Goal: Obtain resource: Obtain resource

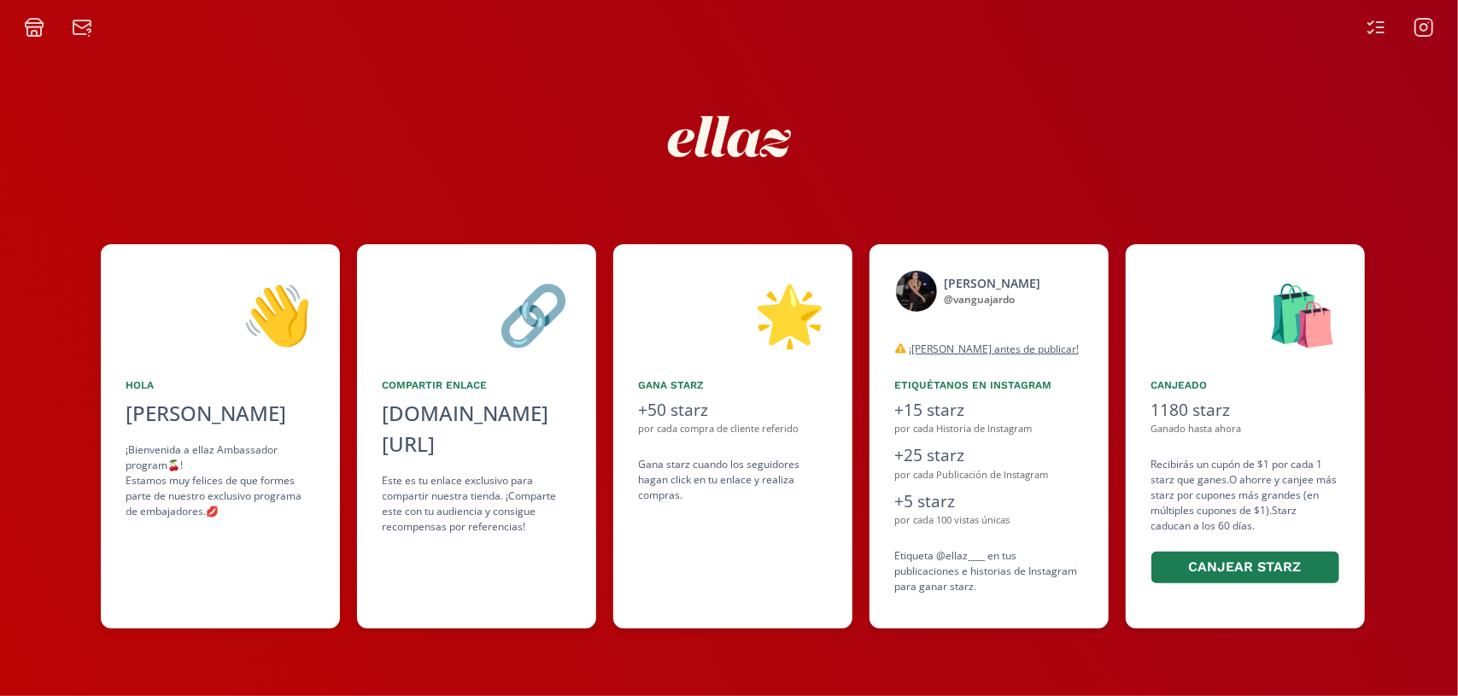
scroll to position [0, 512]
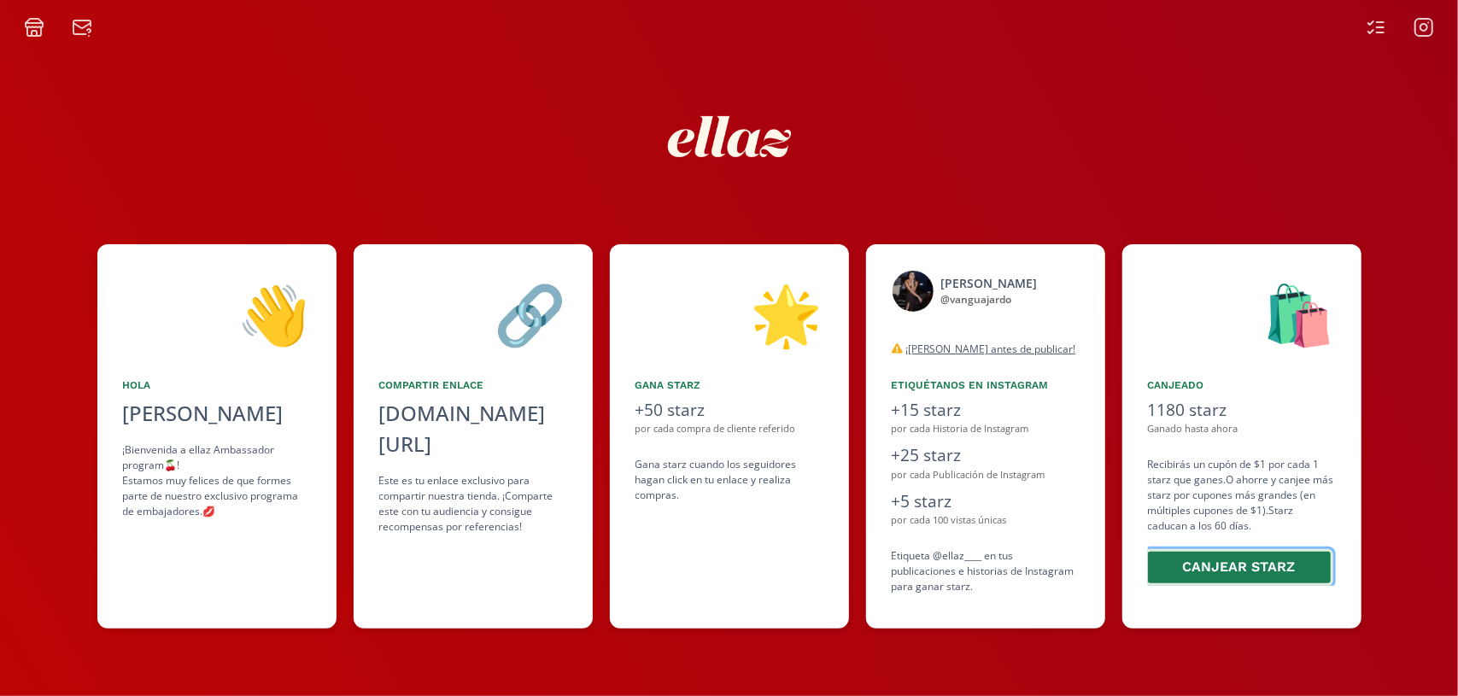
click at [1301, 560] on button "Canjear starz" at bounding box center [1239, 567] width 188 height 37
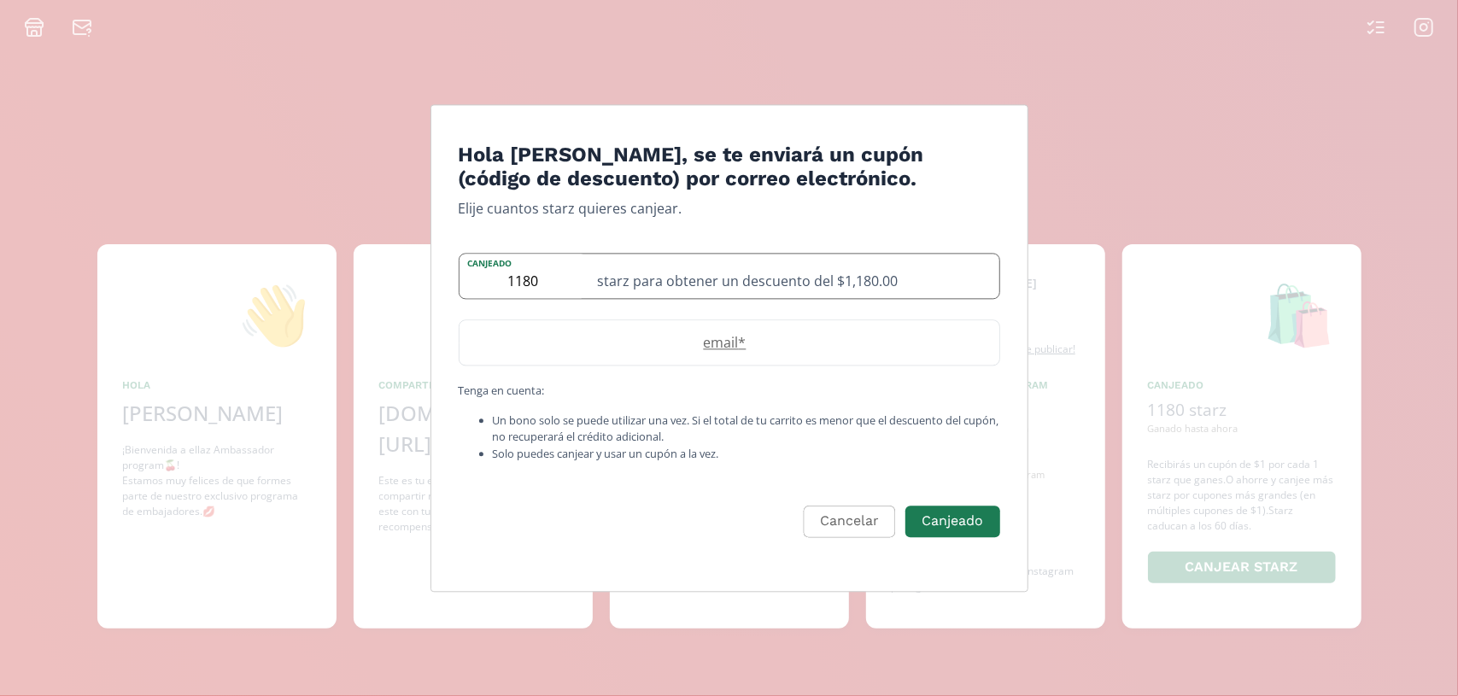
click at [599, 278] on div "starz para obtener un descuento del $1,180.00" at bounding box center [793, 276] width 412 height 44
click at [675, 287] on div "starz para obtener un descuento del $1,180.00" at bounding box center [793, 276] width 412 height 44
click at [707, 342] on label "email *" at bounding box center [720, 343] width 523 height 20
type input "[EMAIL_ADDRESS][DOMAIN_NAME]"
click at [922, 523] on button "Canjeado" at bounding box center [952, 521] width 99 height 37
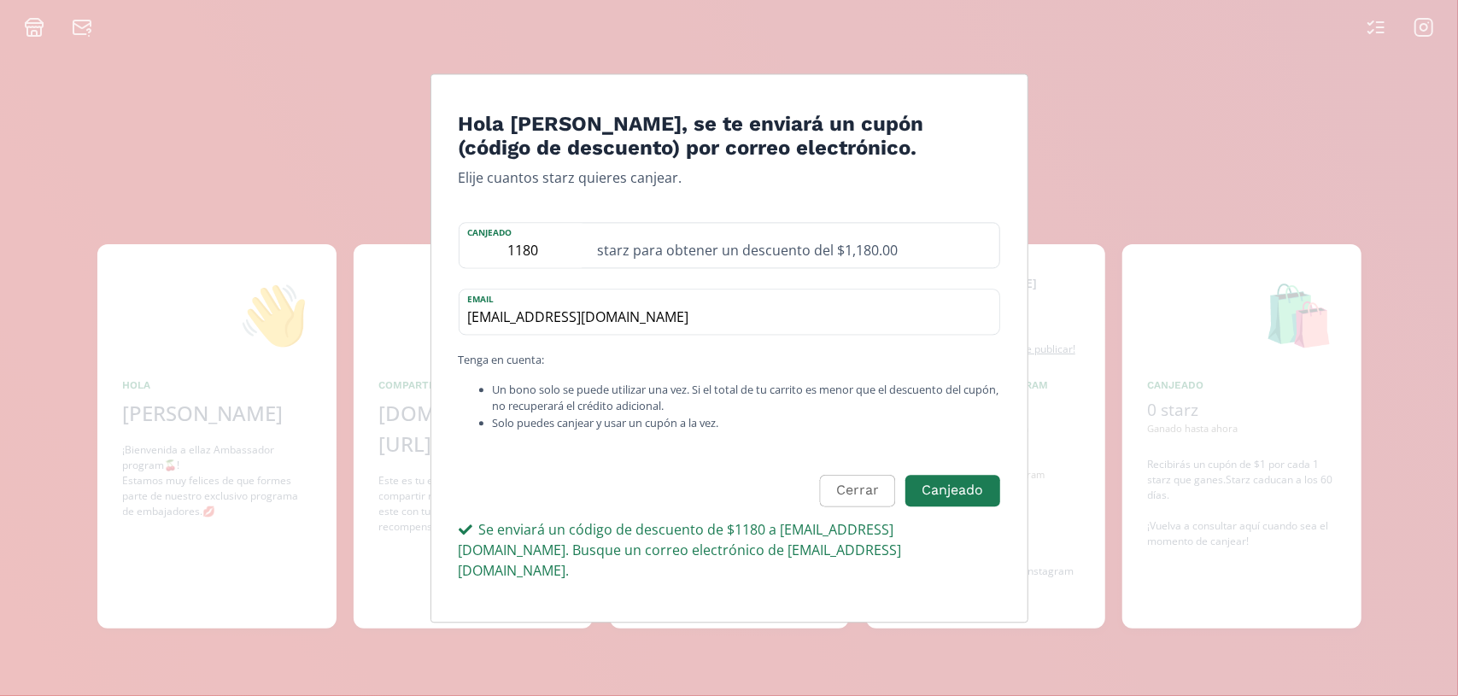
click at [718, 542] on div "Se enviará un código de descuento de $1180 a [EMAIL_ADDRESS][DOMAIN_NAME]. Busq…" at bounding box center [729, 549] width 541 height 61
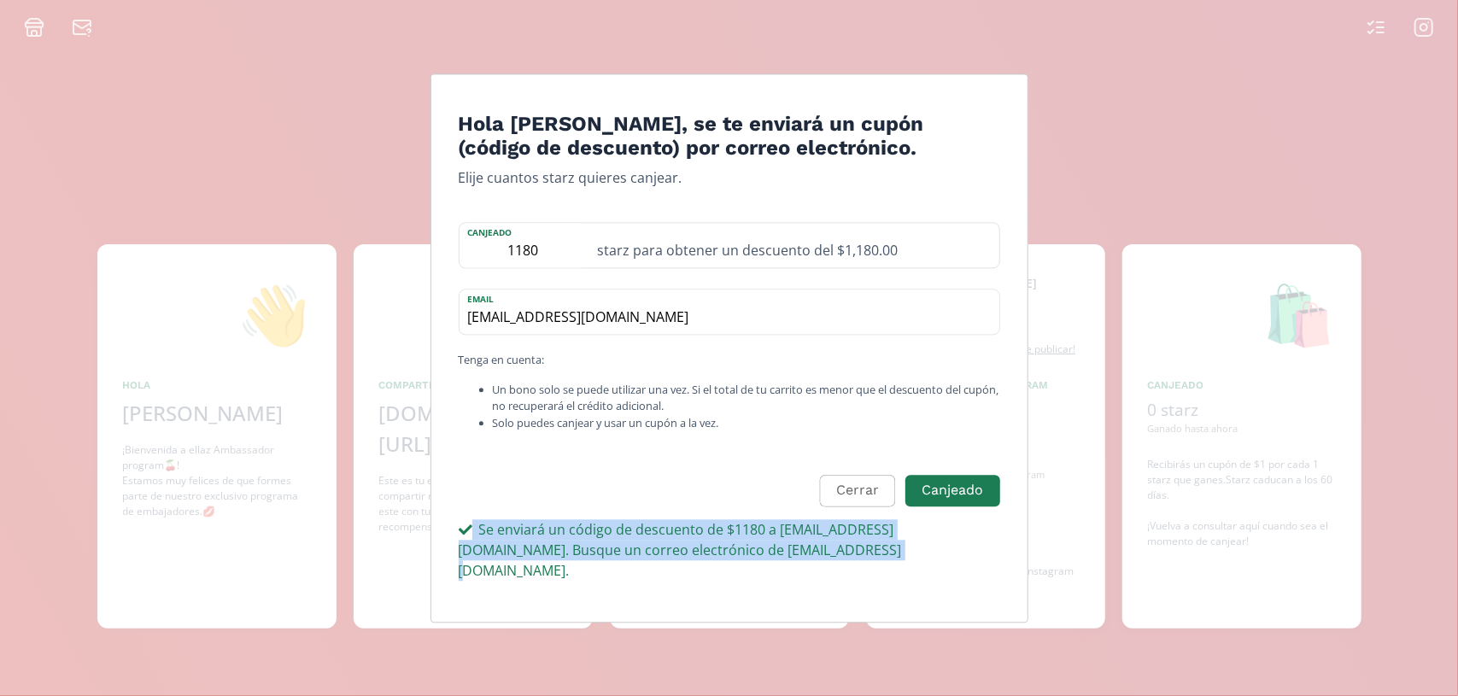
click at [718, 542] on div "Se enviará un código de descuento de $1180 a [EMAIL_ADDRESS][DOMAIN_NAME]. Busq…" at bounding box center [729, 549] width 541 height 61
click at [920, 563] on div "Se enviará un código de descuento de $1180 a [EMAIL_ADDRESS][DOMAIN_NAME]. Busq…" at bounding box center [729, 549] width 541 height 61
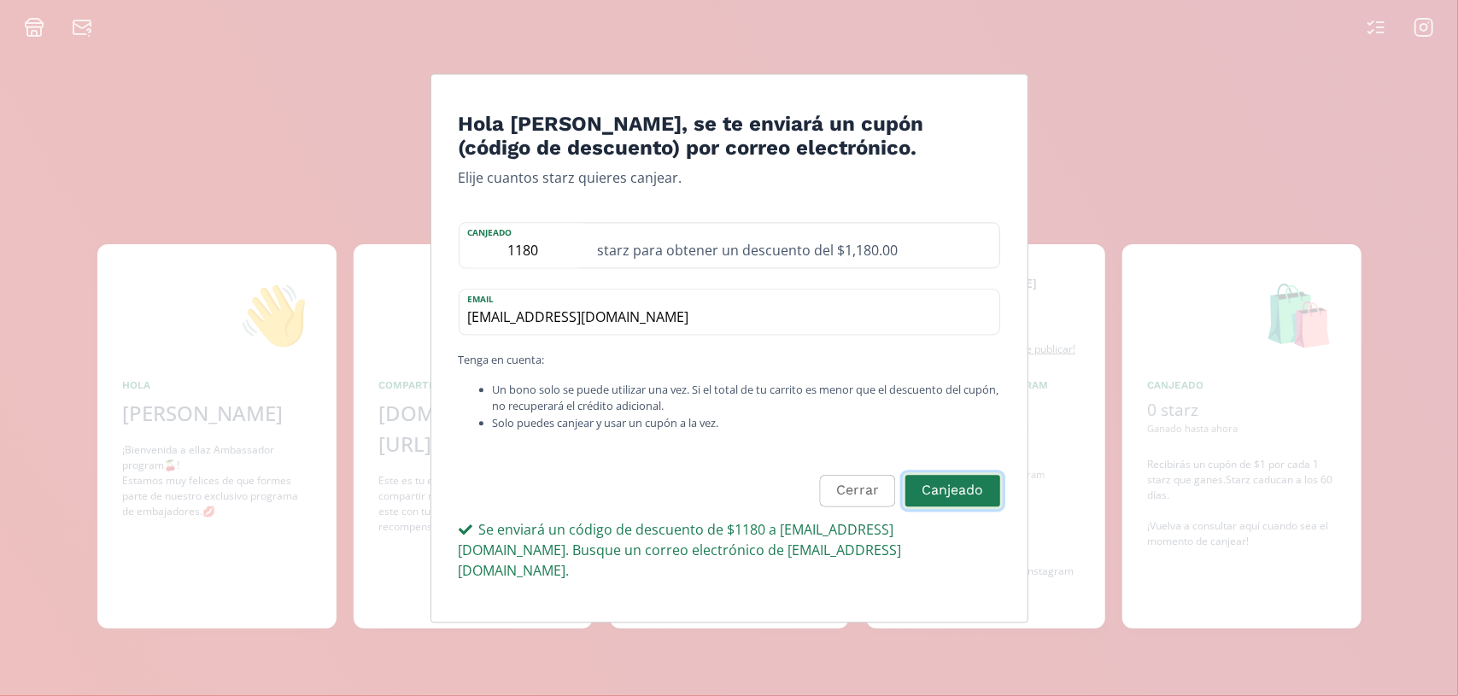
click at [948, 501] on button "Canjeado" at bounding box center [952, 490] width 99 height 37
click at [778, 335] on input "[EMAIL_ADDRESS][DOMAIN_NAME]" at bounding box center [729, 312] width 540 height 44
click at [538, 255] on input "1180" at bounding box center [523, 246] width 128 height 44
click at [936, 494] on button "Canjeado" at bounding box center [952, 490] width 99 height 37
click at [636, 268] on div "starz para obtener un descuento del $1,180.00" at bounding box center [793, 246] width 412 height 44
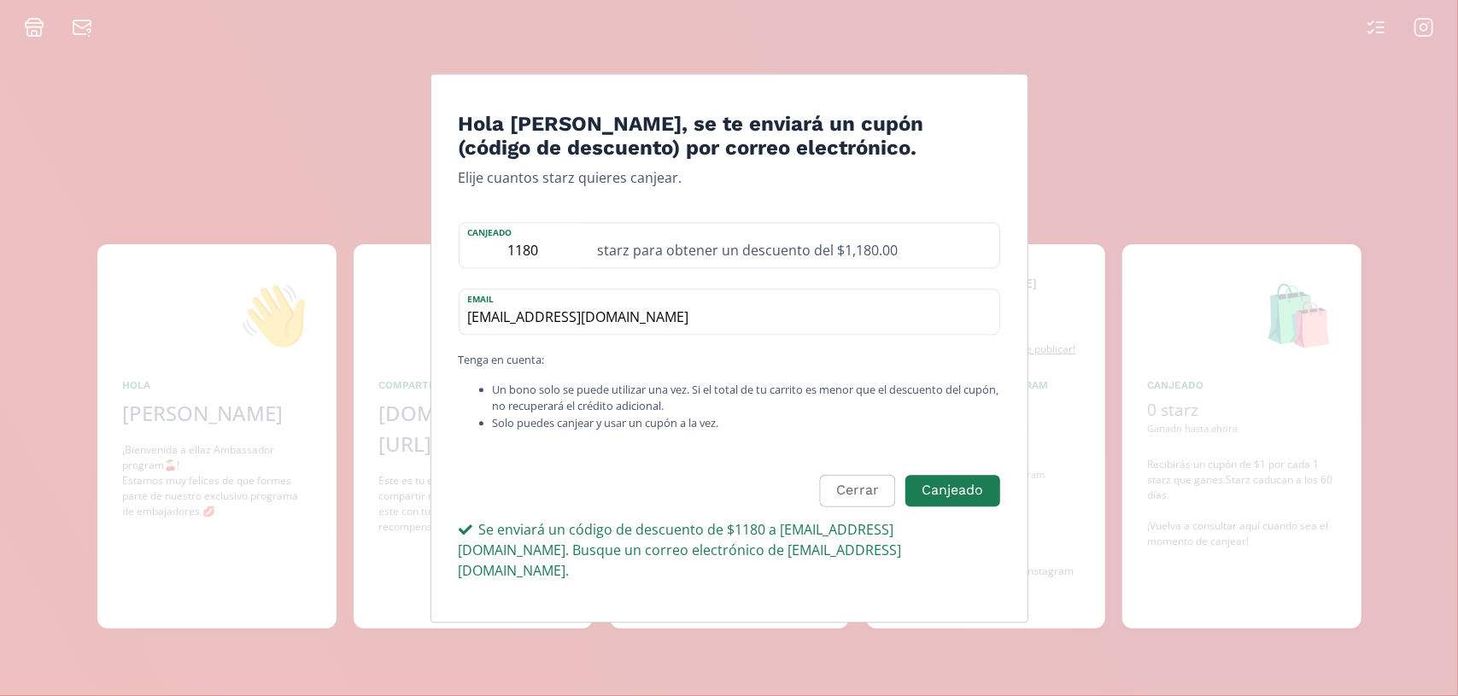
click at [583, 465] on form "Hola [PERSON_NAME], se te enviará un cupón (código de descuento) por correo ele…" at bounding box center [729, 360] width 541 height 496
click at [536, 268] on input "1180" at bounding box center [523, 246] width 128 height 44
click at [546, 62] on div "Hola [PERSON_NAME], se te enviará un cupón (código de descuento) por correo ele…" at bounding box center [729, 348] width 1458 height 696
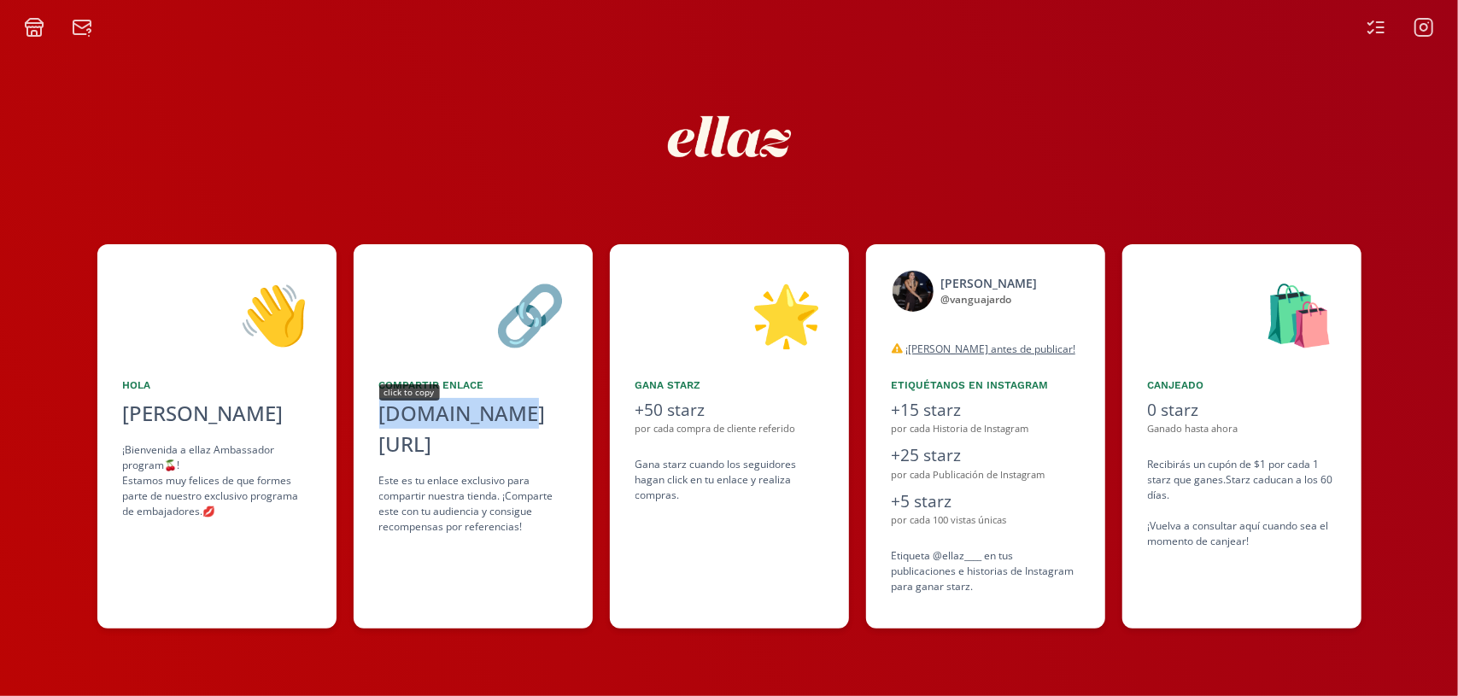
click at [430, 412] on div "[DOMAIN_NAME][URL]" at bounding box center [473, 428] width 188 height 61
copy div "[DOMAIN_NAME][URL]"
click at [400, 406] on div "[DOMAIN_NAME][URL]" at bounding box center [473, 428] width 188 height 61
